Goal: Use online tool/utility: Utilize a website feature to perform a specific function

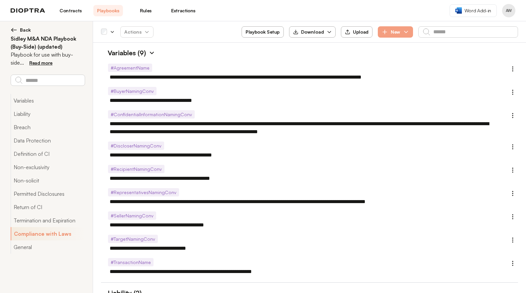
scroll to position [1751, 0]
click at [13, 30] on img at bounding box center [14, 30] width 7 height 7
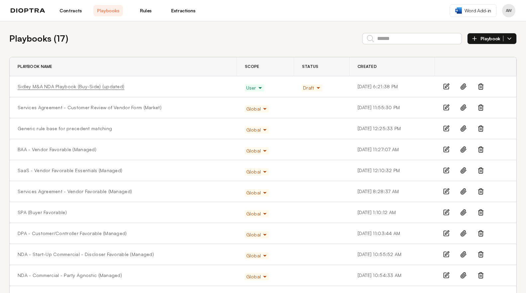
click at [38, 87] on link "Sidley M&A NDA Playbook (Buy-Side) (updated)" at bounding box center [71, 86] width 107 height 7
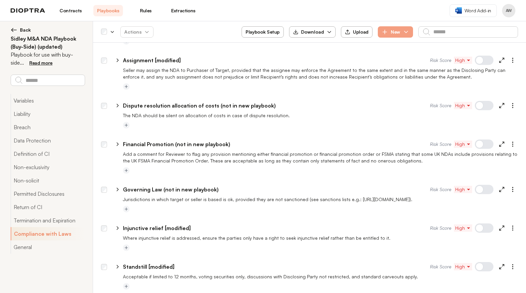
scroll to position [1731, 0]
click at [499, 263] on icon at bounding box center [502, 266] width 6 height 6
type textarea "*"
select select "**********"
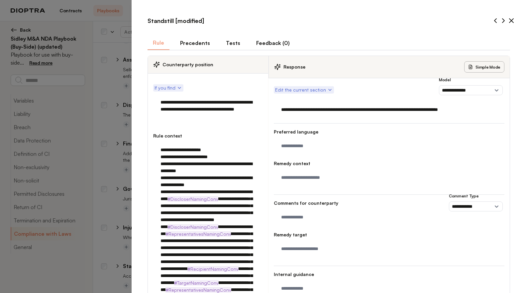
click at [229, 42] on button "Tests" at bounding box center [233, 43] width 25 height 14
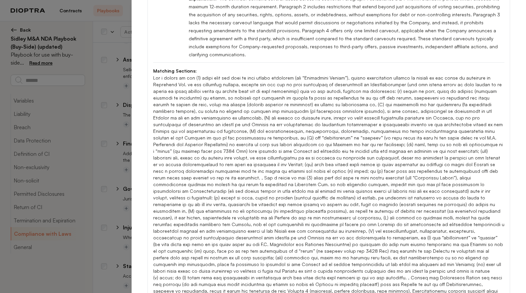
scroll to position [0, 0]
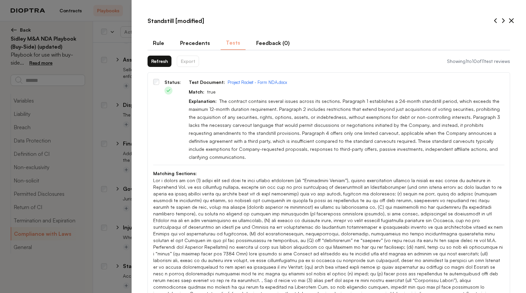
click at [510, 21] on icon at bounding box center [512, 21] width 4 height 4
type textarea "*"
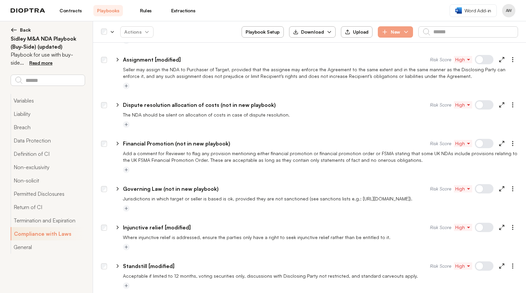
click at [171, 262] on p "Standstill [modified]" at bounding box center [149, 266] width 52 height 8
click at [180, 260] on input "**********" at bounding box center [270, 265] width 294 height 11
type input "**********"
click at [178, 251] on div at bounding box center [309, 253] width 417 height 5
type textarea "*"
